Goal: Transaction & Acquisition: Obtain resource

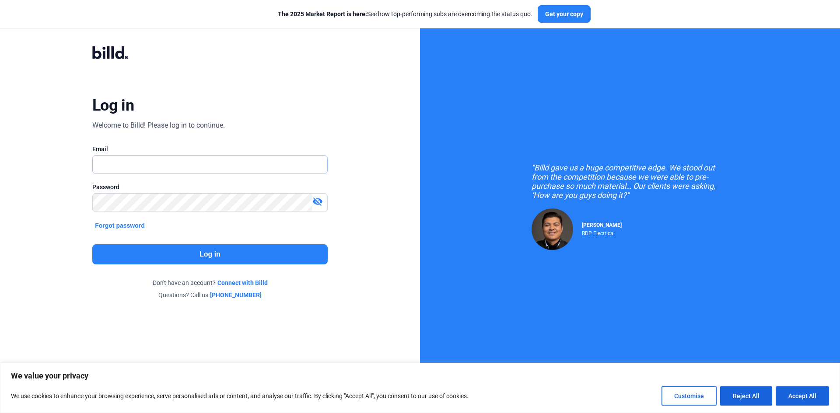
type input "[EMAIL_ADDRESS][DOMAIN_NAME]"
click at [244, 249] on button "Log in" at bounding box center [209, 255] width 235 height 20
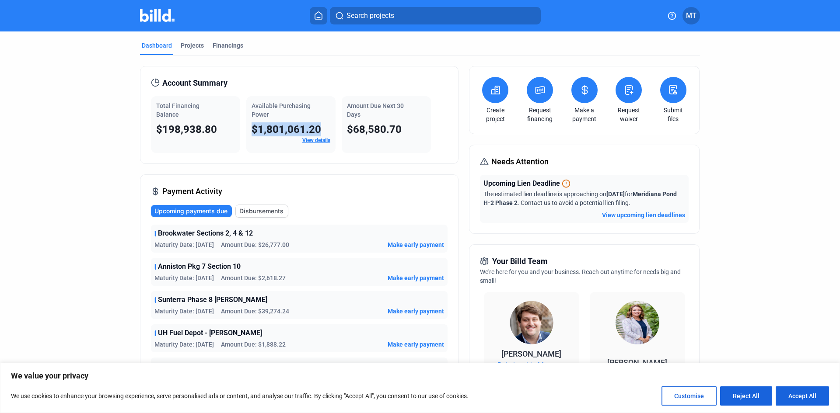
drag, startPoint x: 251, startPoint y: 129, endPoint x: 322, endPoint y: 130, distance: 71.3
click at [322, 130] on div "$1,801,061.20" at bounding box center [291, 129] width 79 height 14
click at [319, 176] on div "Payment Activity Upcoming payments due Disbursements Brookwater Sections 2, 4 &…" at bounding box center [299, 296] width 318 height 243
drag, startPoint x: 346, startPoint y: 128, endPoint x: 398, endPoint y: 131, distance: 51.3
click at [398, 131] on span "$68,580.70" at bounding box center [374, 129] width 55 height 12
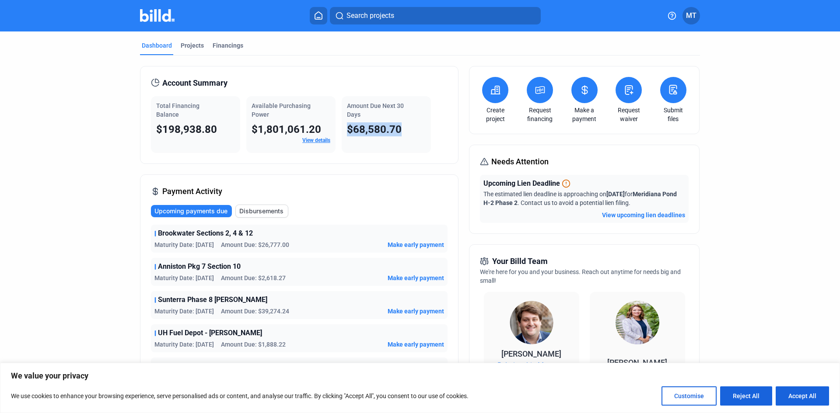
click at [388, 148] on div "Amount Due Next 30 Days $68,580.70" at bounding box center [386, 124] width 89 height 57
click at [219, 44] on div "Financings" at bounding box center [228, 45] width 31 height 9
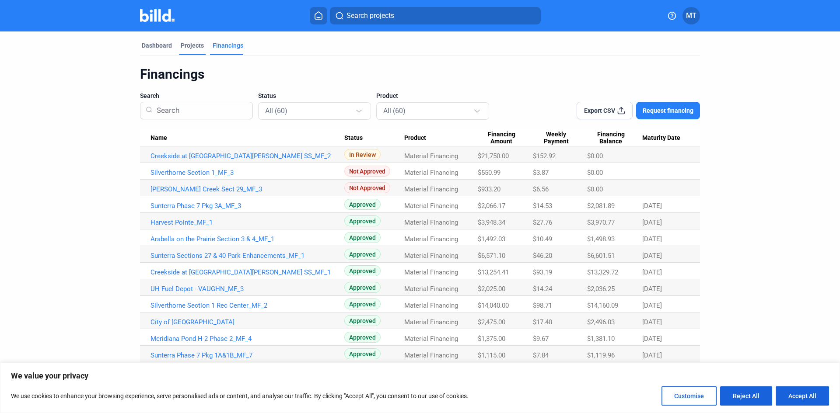
click at [193, 44] on div "Projects" at bounding box center [192, 45] width 23 height 9
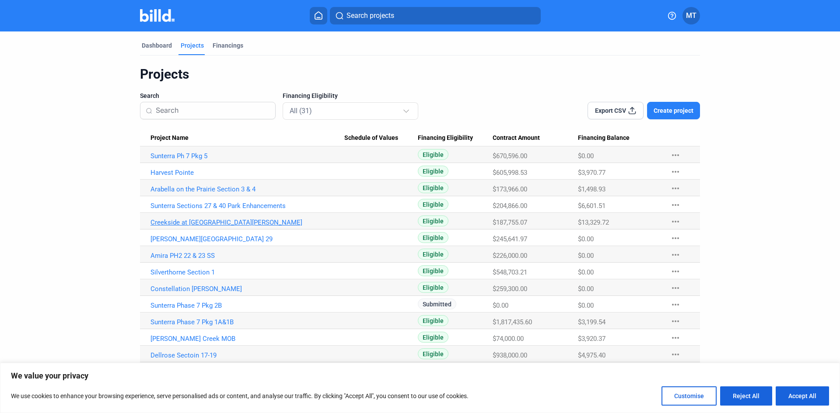
click at [187, 222] on link "Creekside at [GEOGRAPHIC_DATA][PERSON_NAME]" at bounding box center [247, 223] width 194 height 8
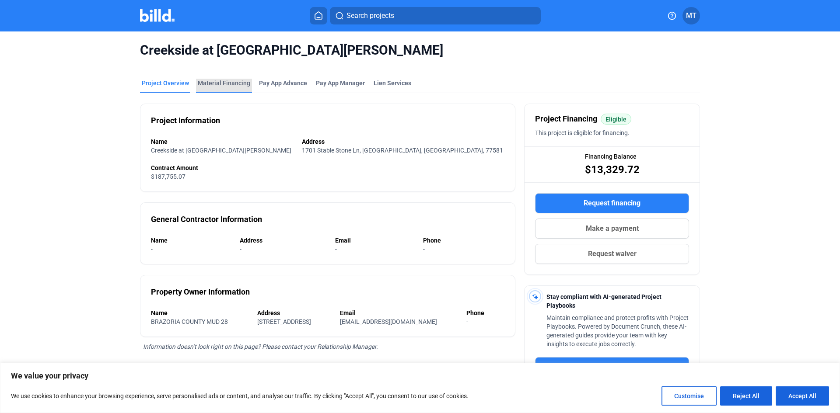
click at [224, 85] on div "Material Financing" at bounding box center [224, 83] width 52 height 9
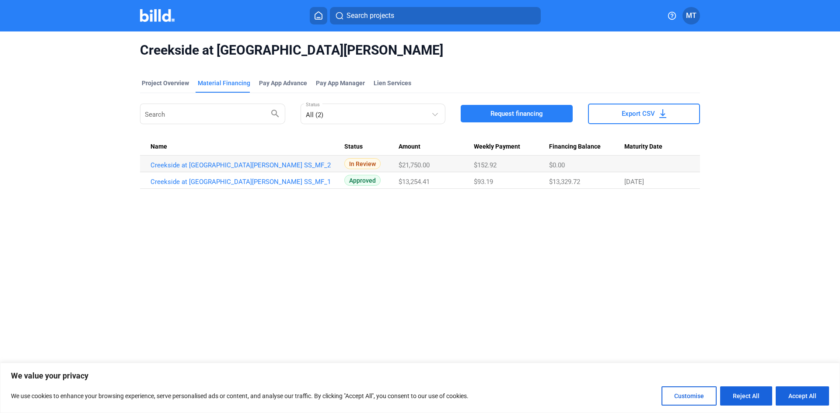
click at [516, 120] on button "Request financing" at bounding box center [517, 113] width 112 height 17
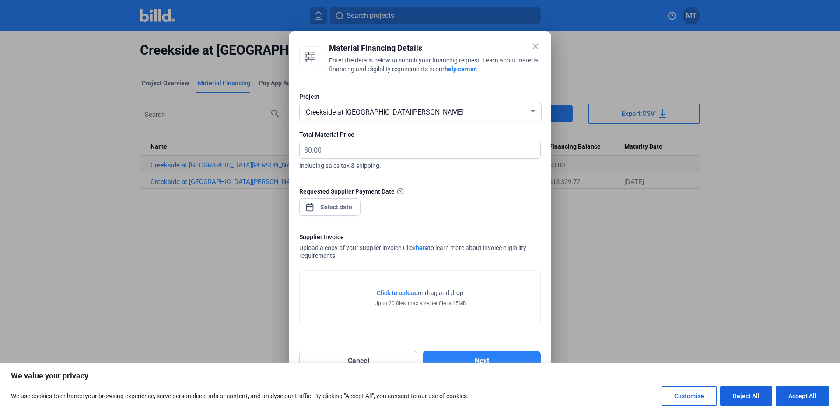
click at [348, 207] on div "close Material Financing Details Enter the details below to submit your financi…" at bounding box center [420, 206] width 840 height 413
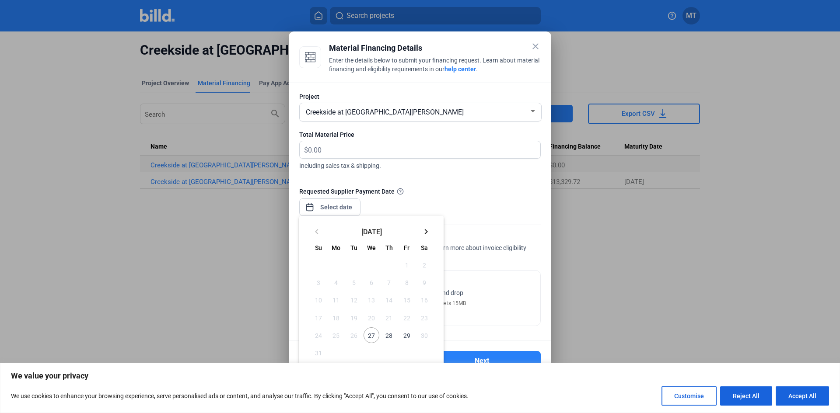
click at [427, 232] on mat-icon "keyboard_arrow_right" at bounding box center [426, 232] width 10 height 10
click at [483, 193] on div at bounding box center [420, 206] width 840 height 413
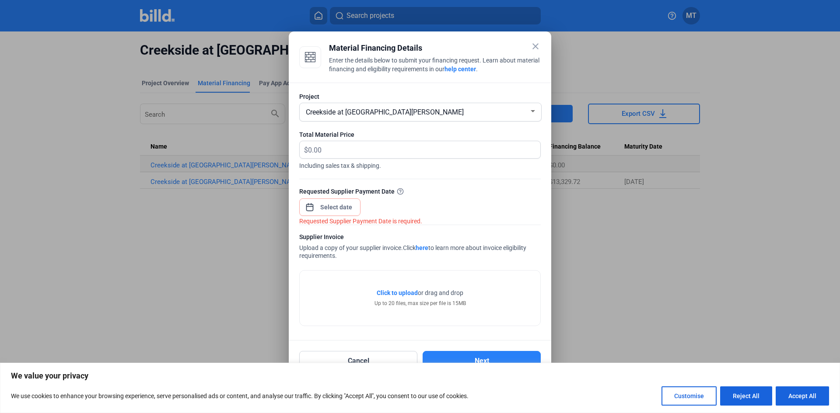
click at [533, 49] on mat-icon "close" at bounding box center [535, 46] width 10 height 10
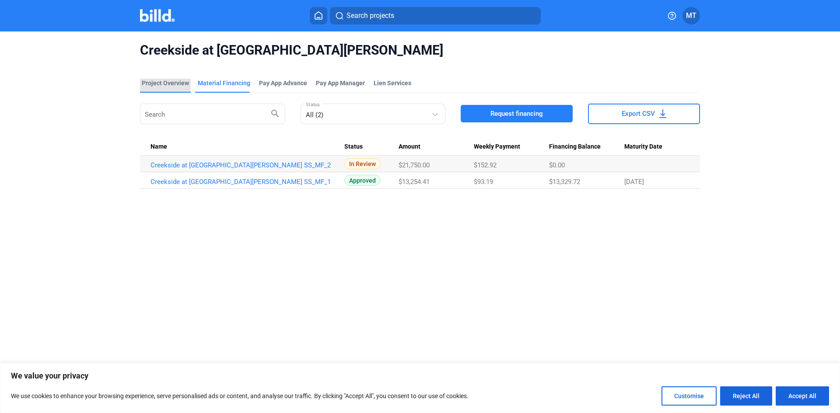
click at [172, 81] on div "Project Overview" at bounding box center [165, 83] width 47 height 9
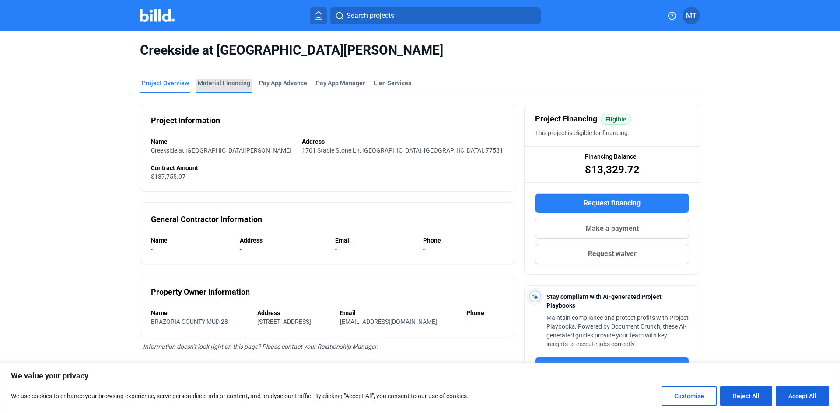
click at [218, 79] on div "Material Financing" at bounding box center [224, 83] width 52 height 9
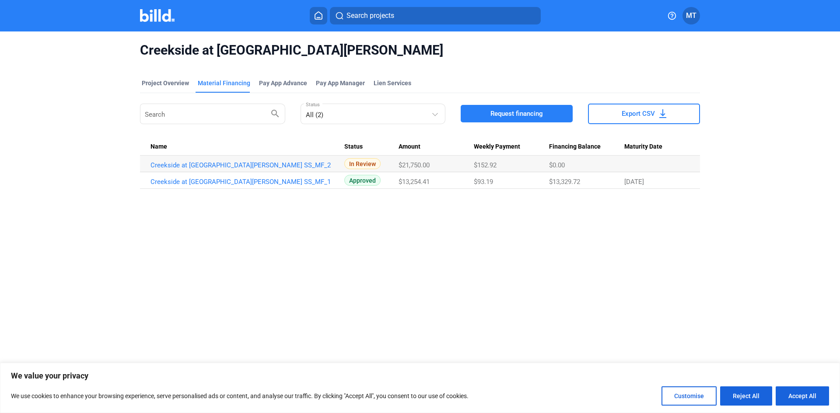
click at [499, 115] on span "Request financing" at bounding box center [516, 113] width 52 height 9
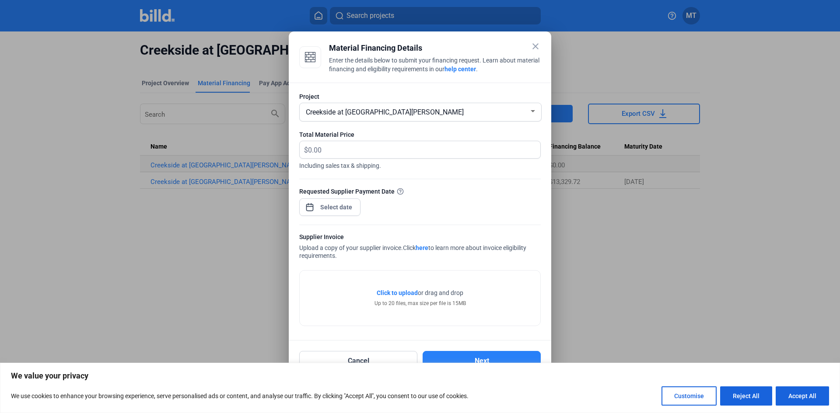
click at [329, 217] on div at bounding box center [419, 220] width 241 height 9
click at [329, 211] on div "close Material Financing Details Enter the details below to submit your financi…" at bounding box center [420, 206] width 840 height 413
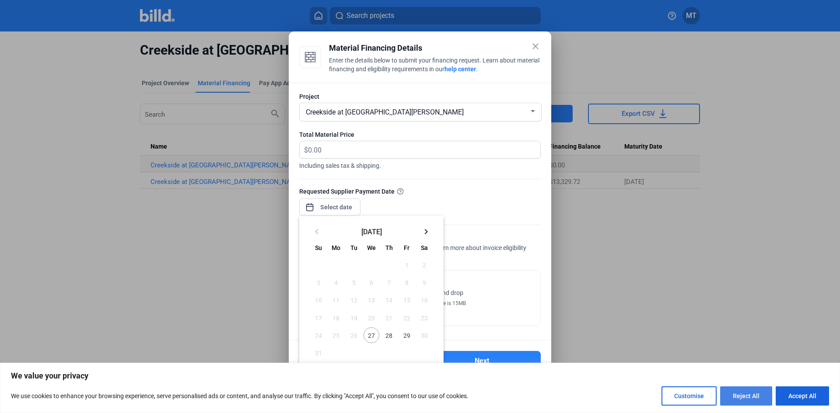
click at [766, 399] on button "Reject All" at bounding box center [746, 396] width 52 height 19
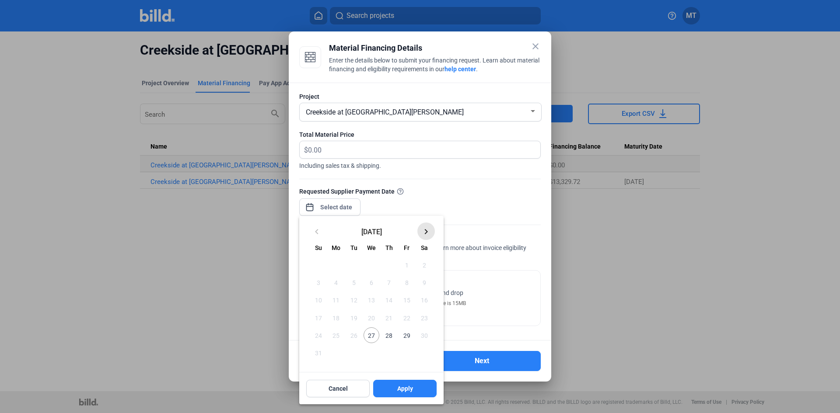
click at [428, 231] on mat-icon "keyboard_arrow_right" at bounding box center [426, 232] width 10 height 10
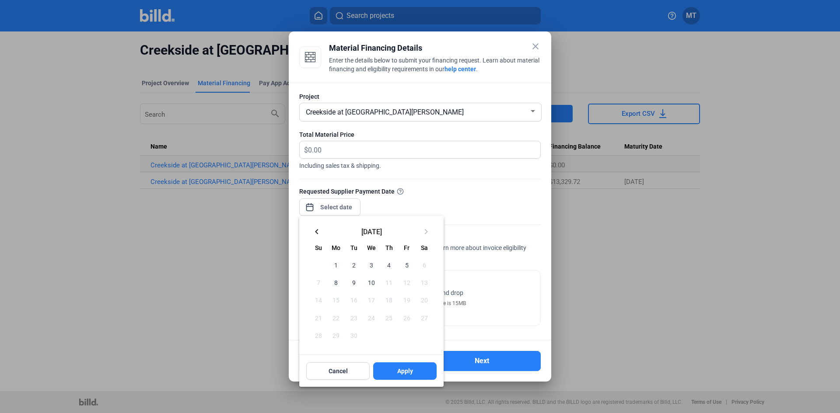
click at [533, 45] on div at bounding box center [420, 206] width 840 height 413
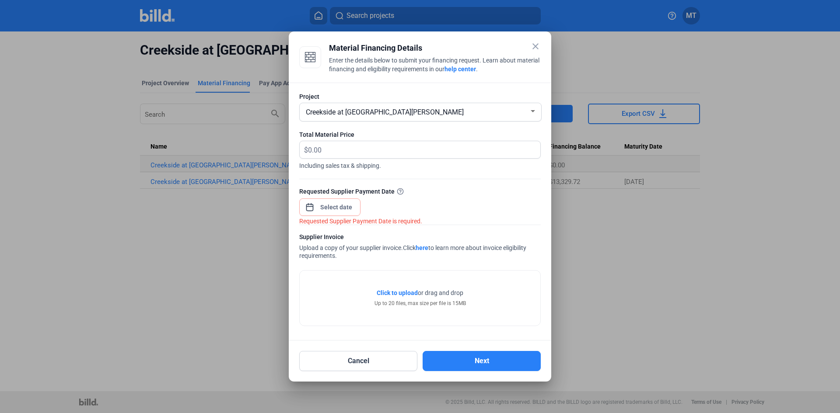
click at [535, 44] on mat-icon "close" at bounding box center [535, 46] width 10 height 10
